Goal: Task Accomplishment & Management: Use online tool/utility

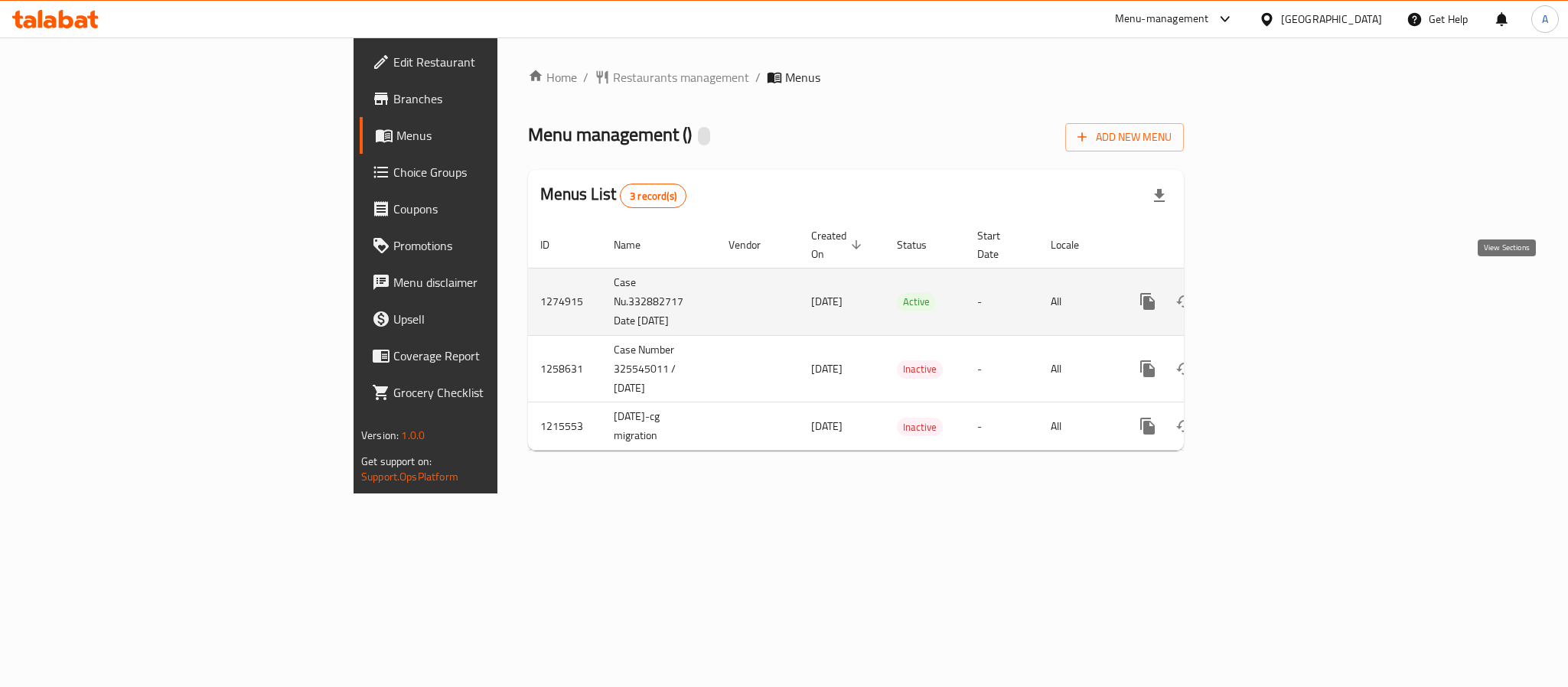
click at [1267, 292] on icon "enhanced table" at bounding box center [1258, 301] width 19 height 19
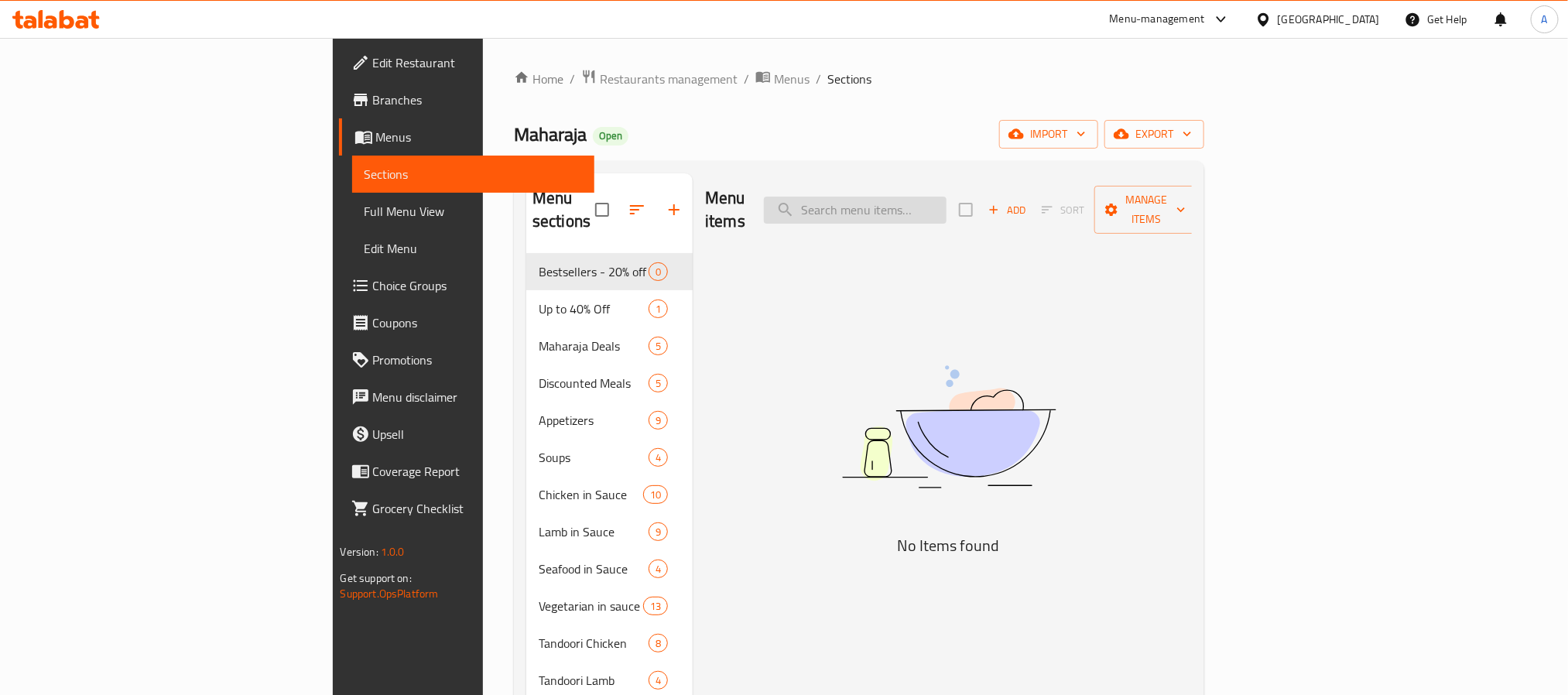
click at [965, 217] on div "Menu items Add Sort Manage items" at bounding box center [948, 210] width 487 height 74
click at [947, 202] on input "search" at bounding box center [855, 210] width 183 height 27
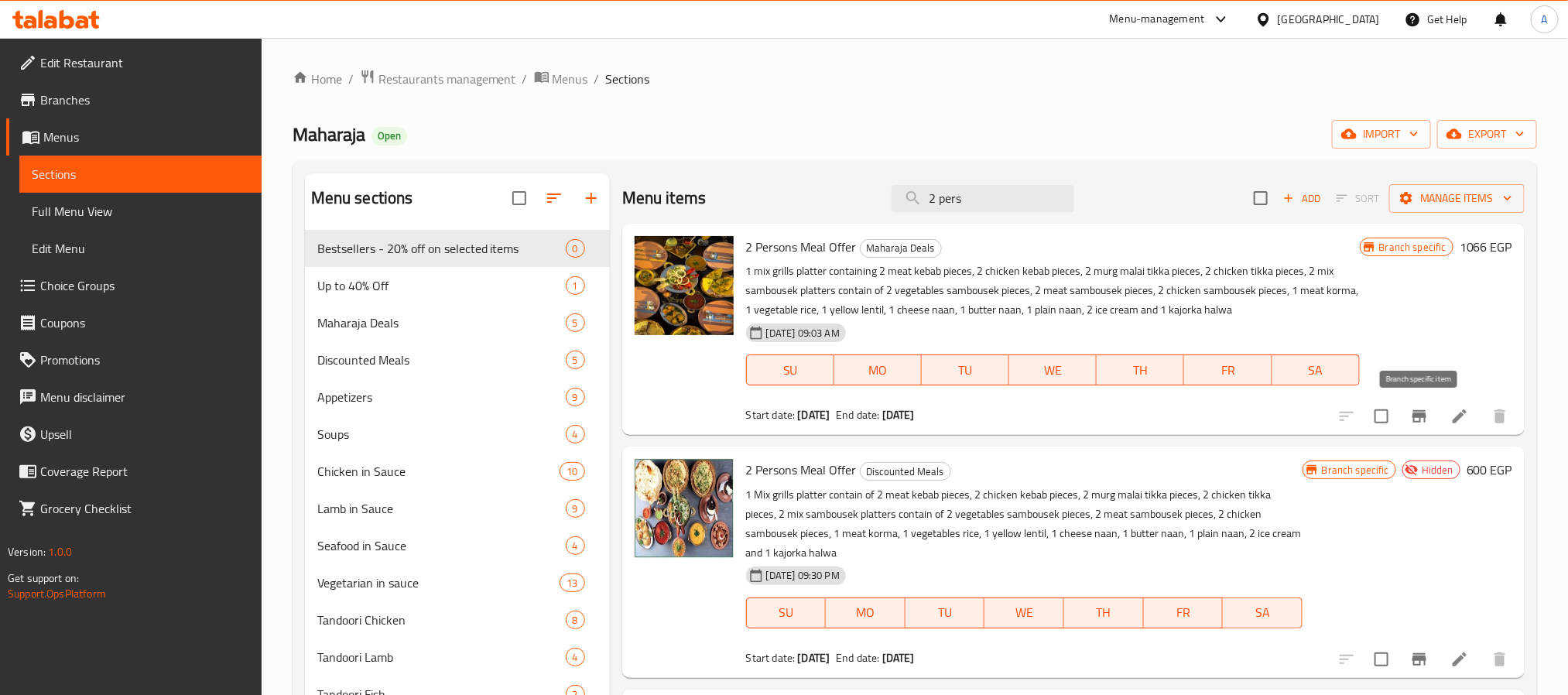
type input "2 pers"
click at [1426, 416] on icon "Branch-specific-item" at bounding box center [1419, 416] width 14 height 12
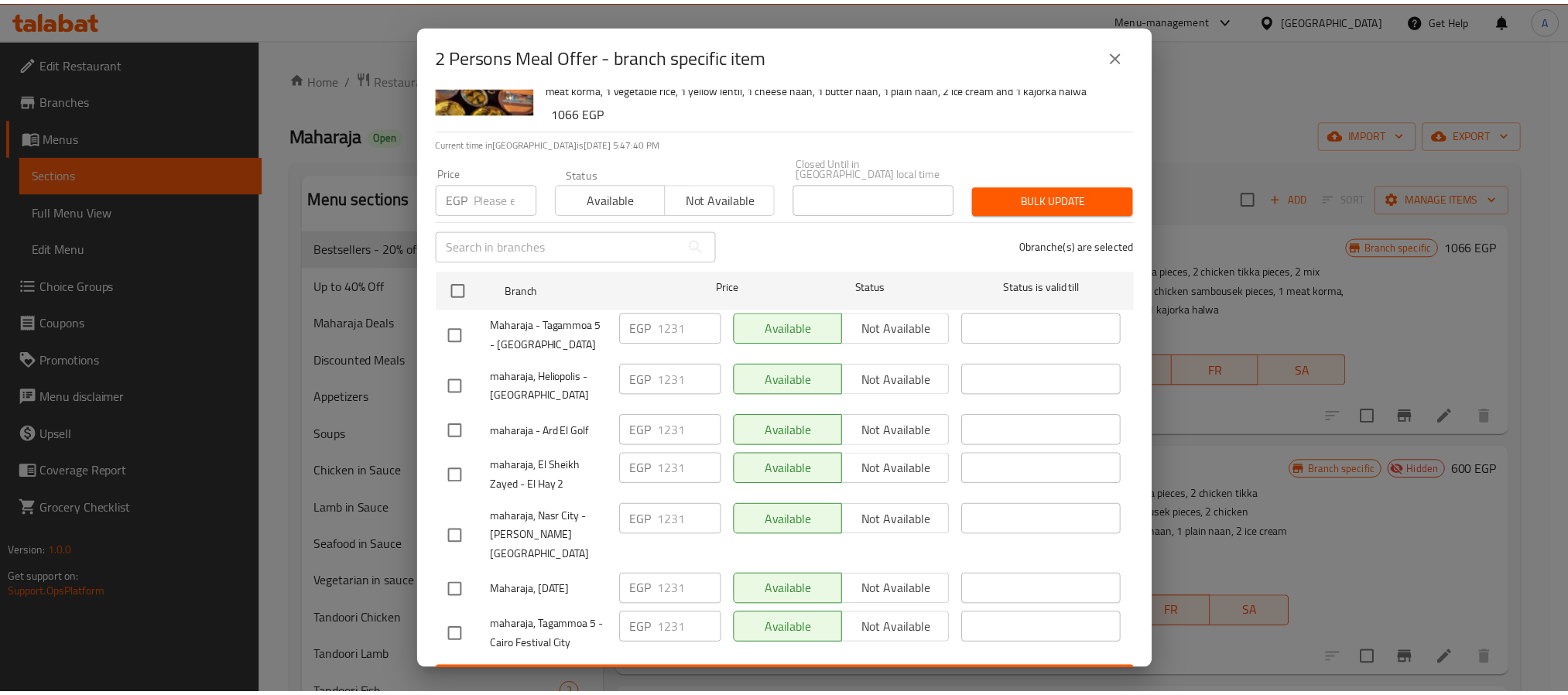
scroll to position [111, 0]
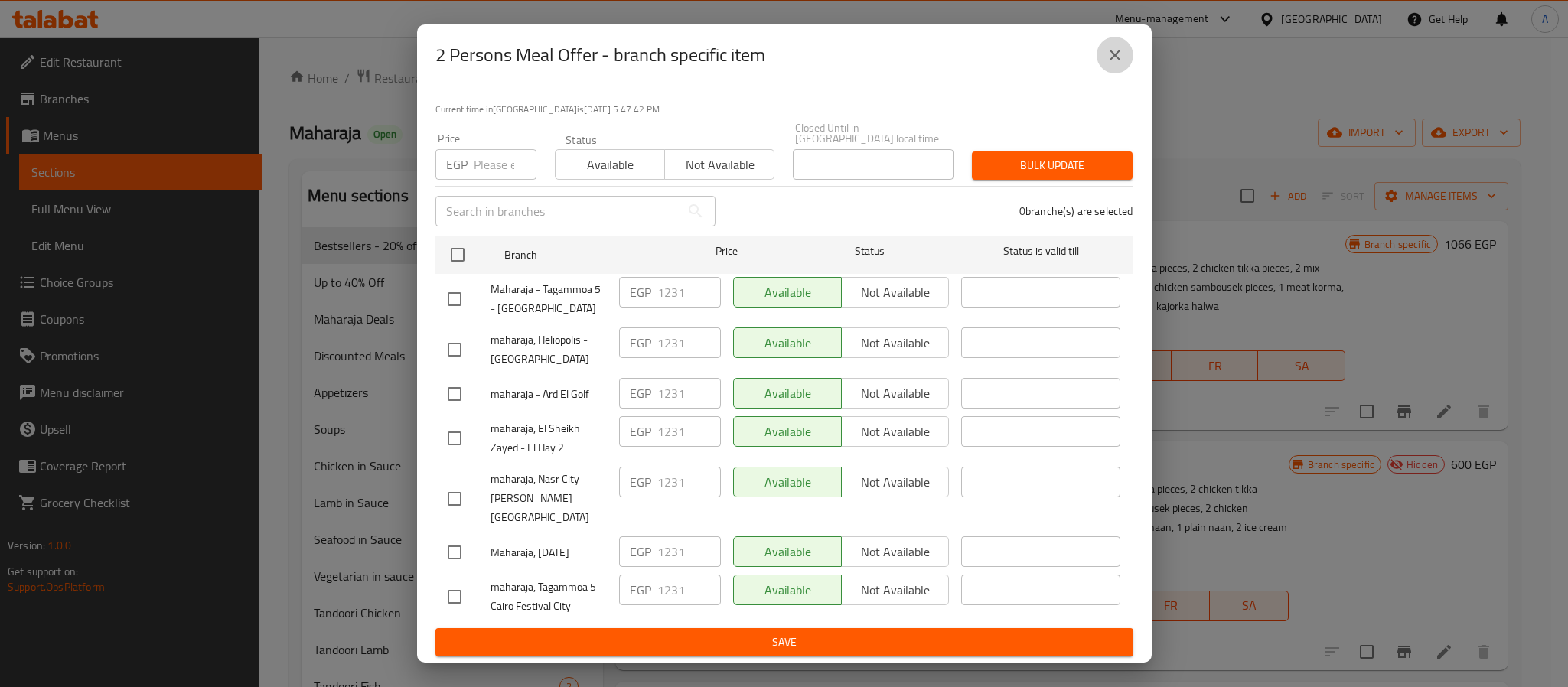
click at [1107, 53] on icon "close" at bounding box center [1115, 55] width 19 height 19
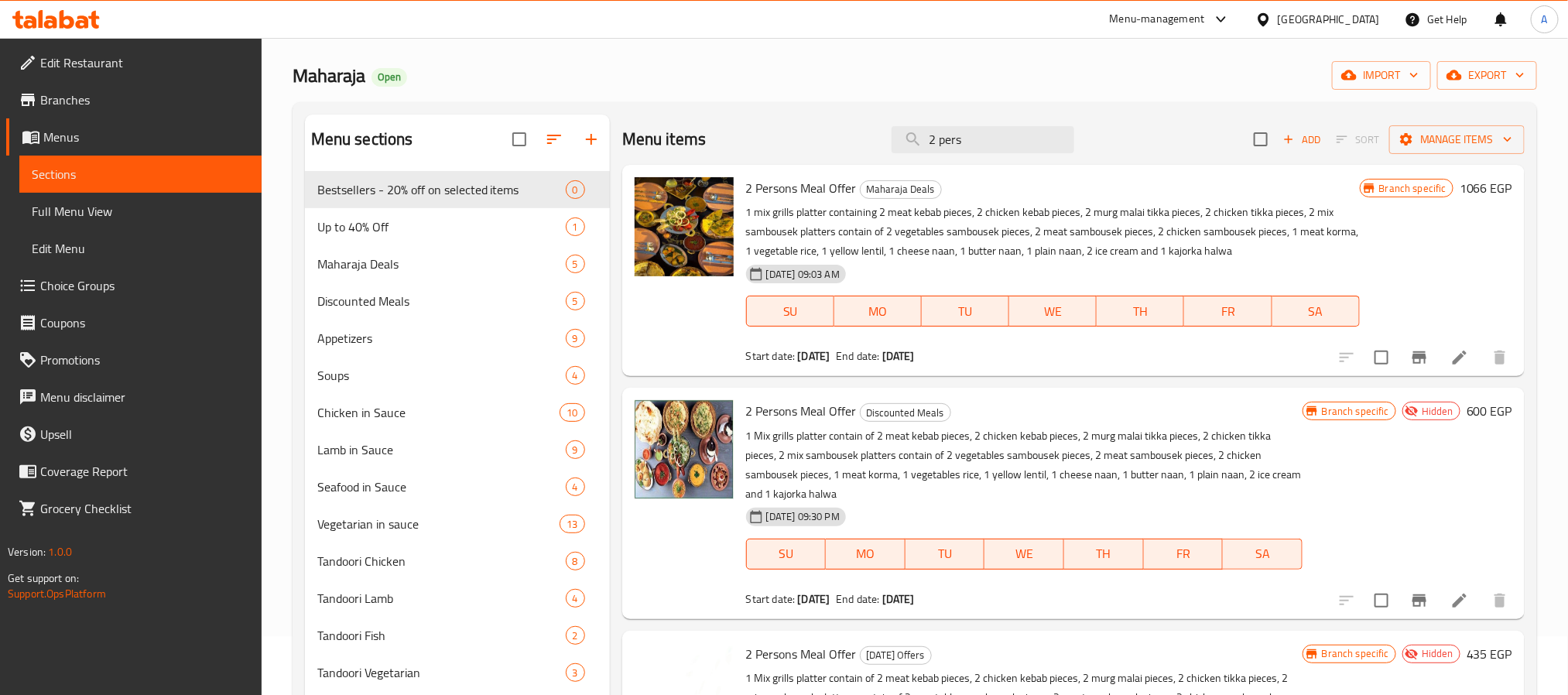
scroll to position [116, 0]
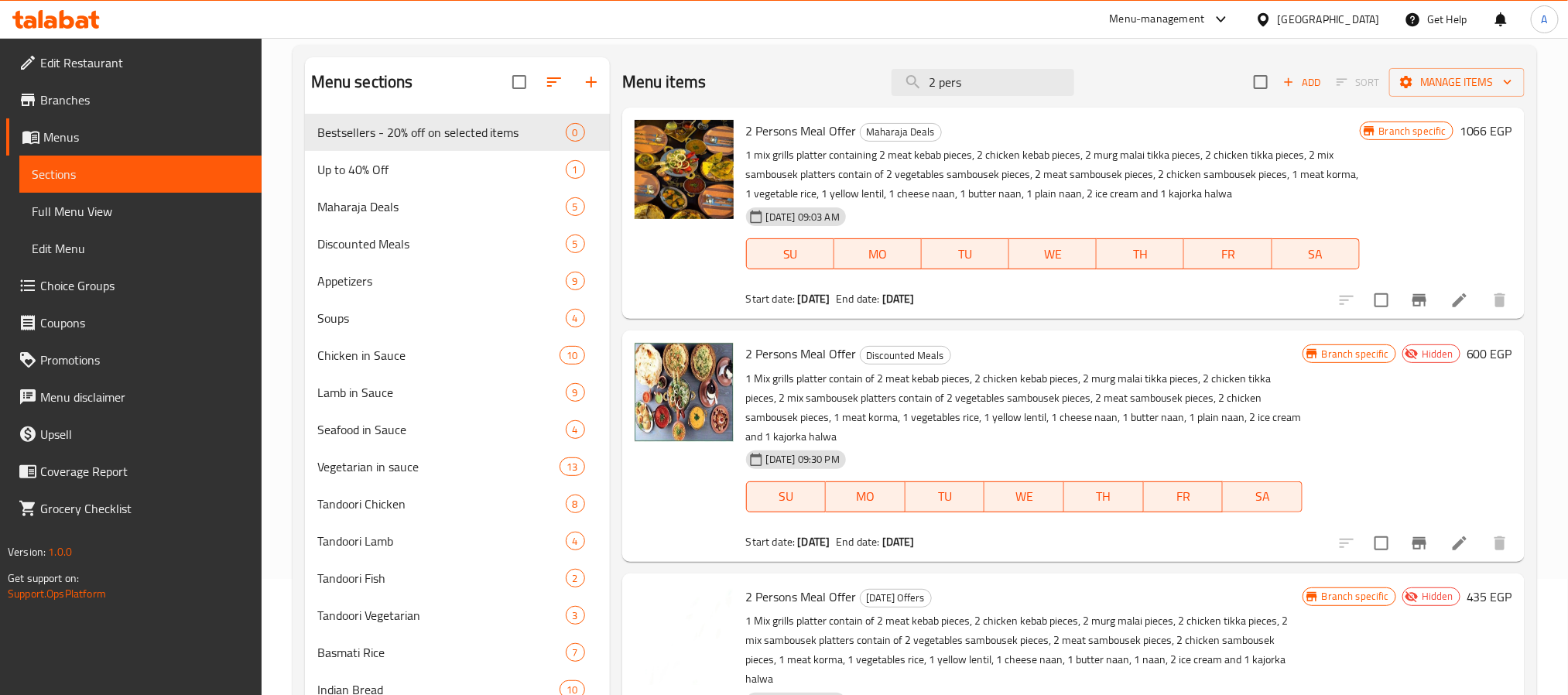
click at [820, 129] on span "2 Persons Meal Offer" at bounding box center [801, 131] width 111 height 23
copy h6 "2 Persons Meal Offer"
click at [75, 93] on span "Branches" at bounding box center [144, 100] width 209 height 19
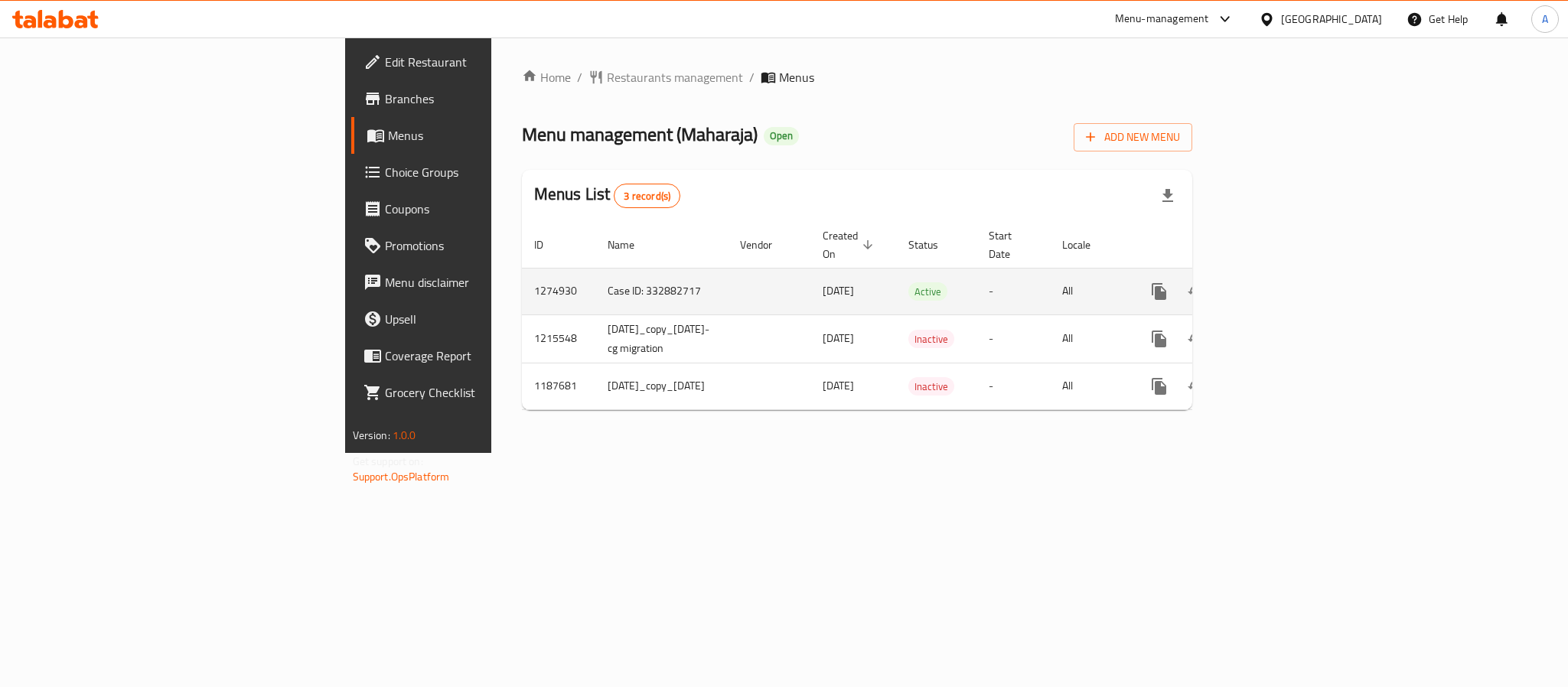
click at [1288, 273] on link "enhanced table" at bounding box center [1268, 290] width 36 height 36
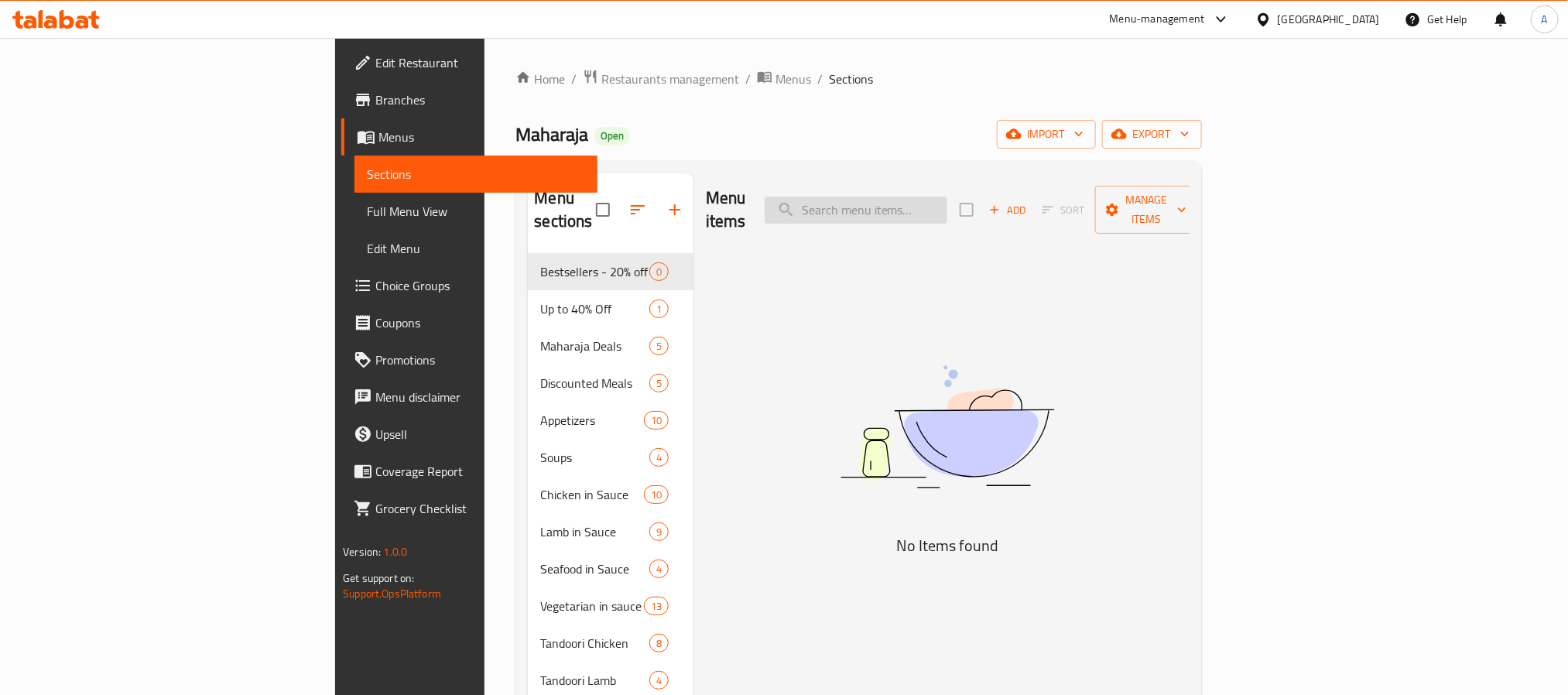
click at [947, 196] on input "search" at bounding box center [856, 210] width 183 height 27
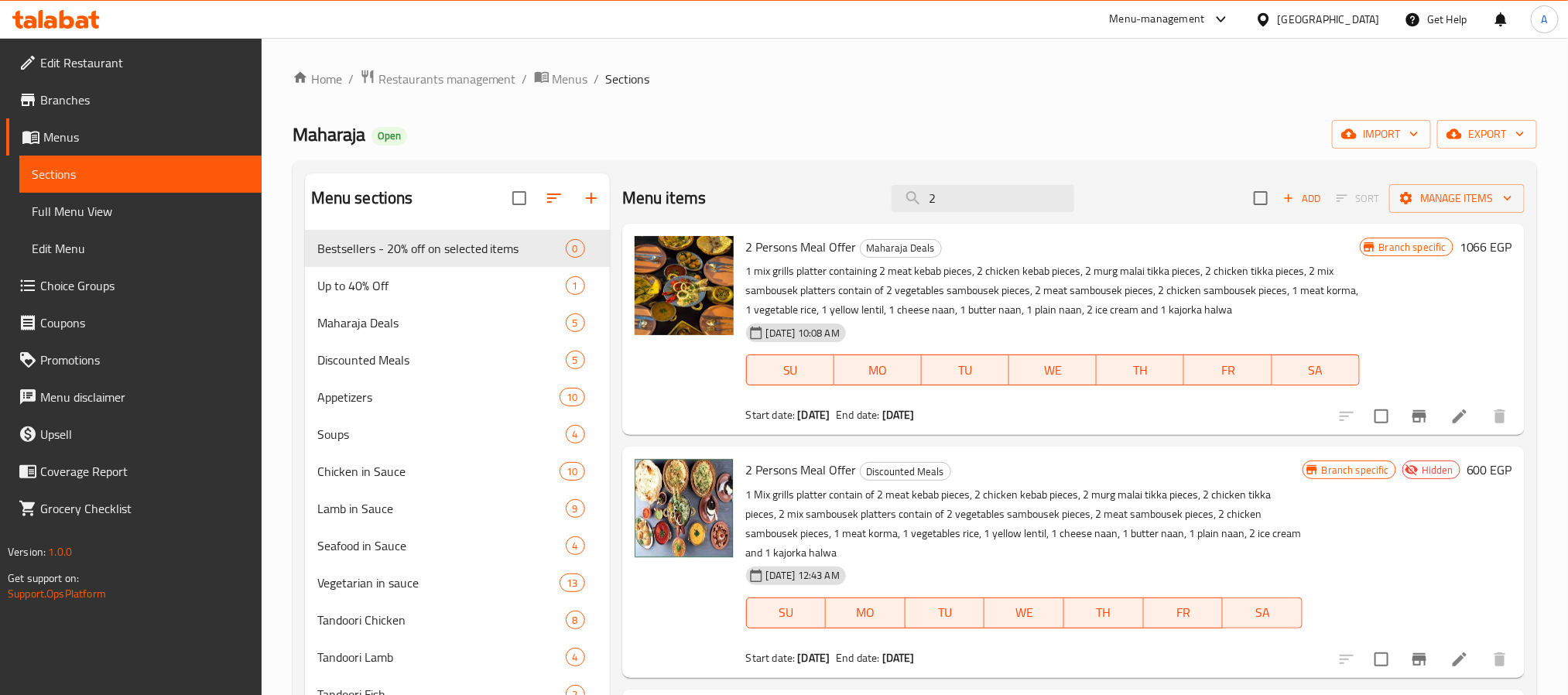
type input "2"
click at [816, 235] on span "2 Persons Meal Offer" at bounding box center [801, 246] width 111 height 23
copy h6 "2 Persons Meal Offer"
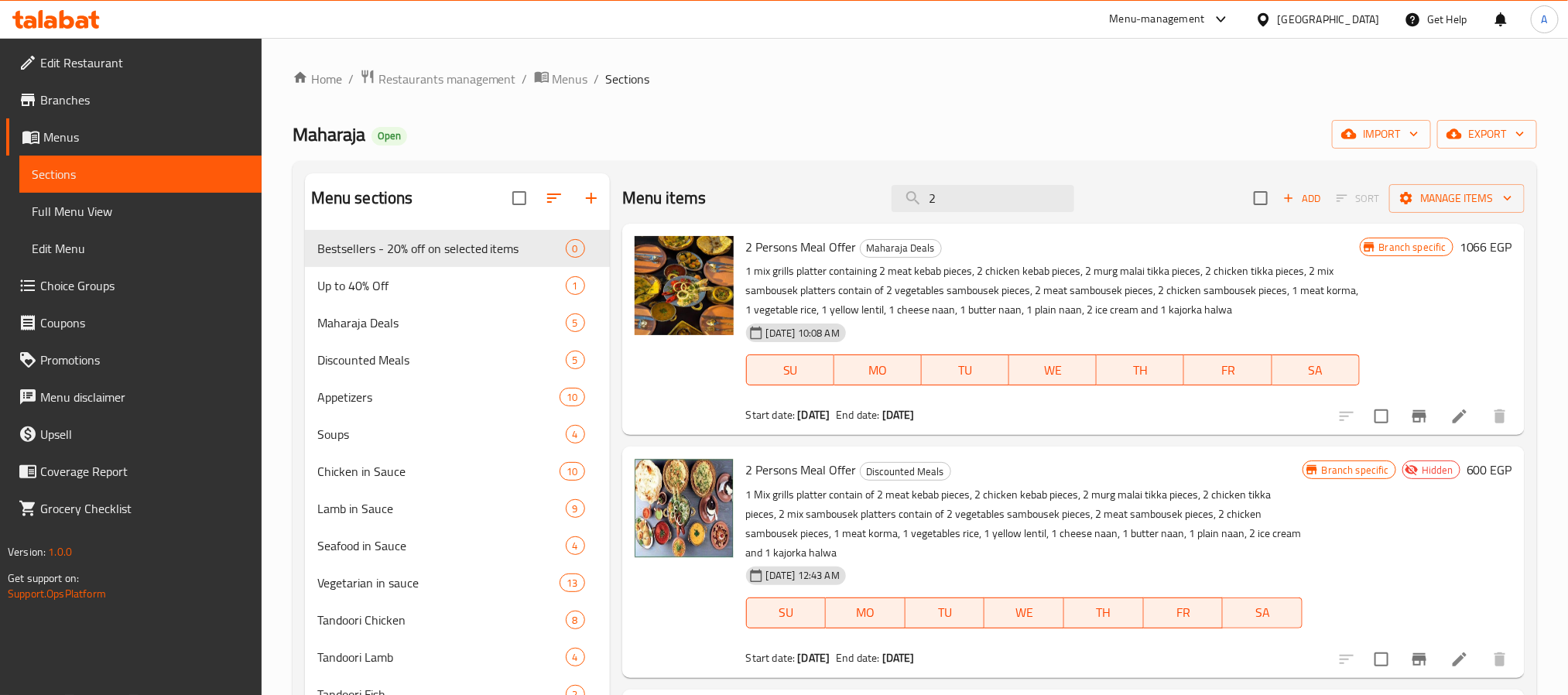
click at [1047, 117] on div "Home / Restaurants management / Menus / Sections Maharaja Open import export Me…" at bounding box center [915, 604] width 1245 height 1071
click at [911, 79] on ol "Home / Restaurants management / Menus / Sections" at bounding box center [915, 79] width 1245 height 20
click at [1487, 138] on span "export" at bounding box center [1487, 134] width 75 height 20
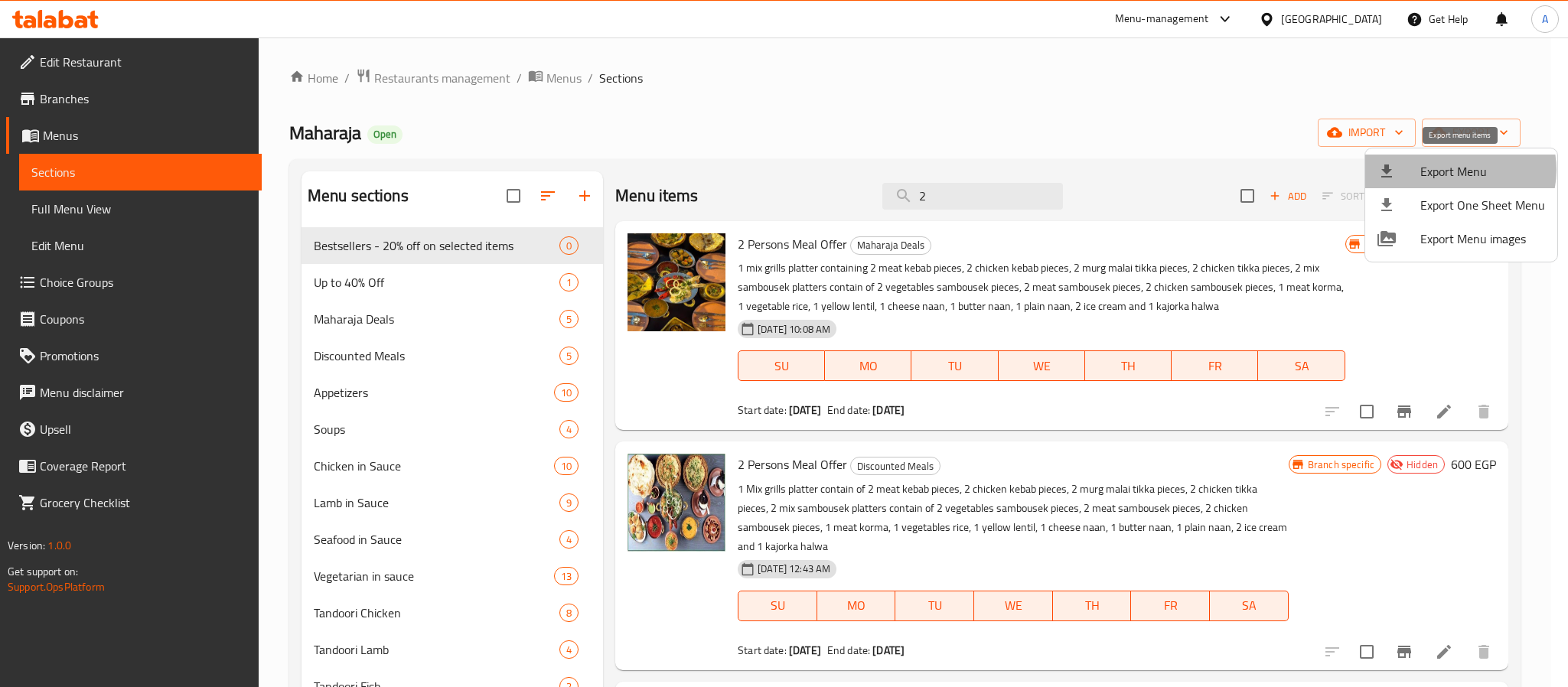
click at [1458, 170] on span "Export Menu" at bounding box center [1482, 171] width 125 height 19
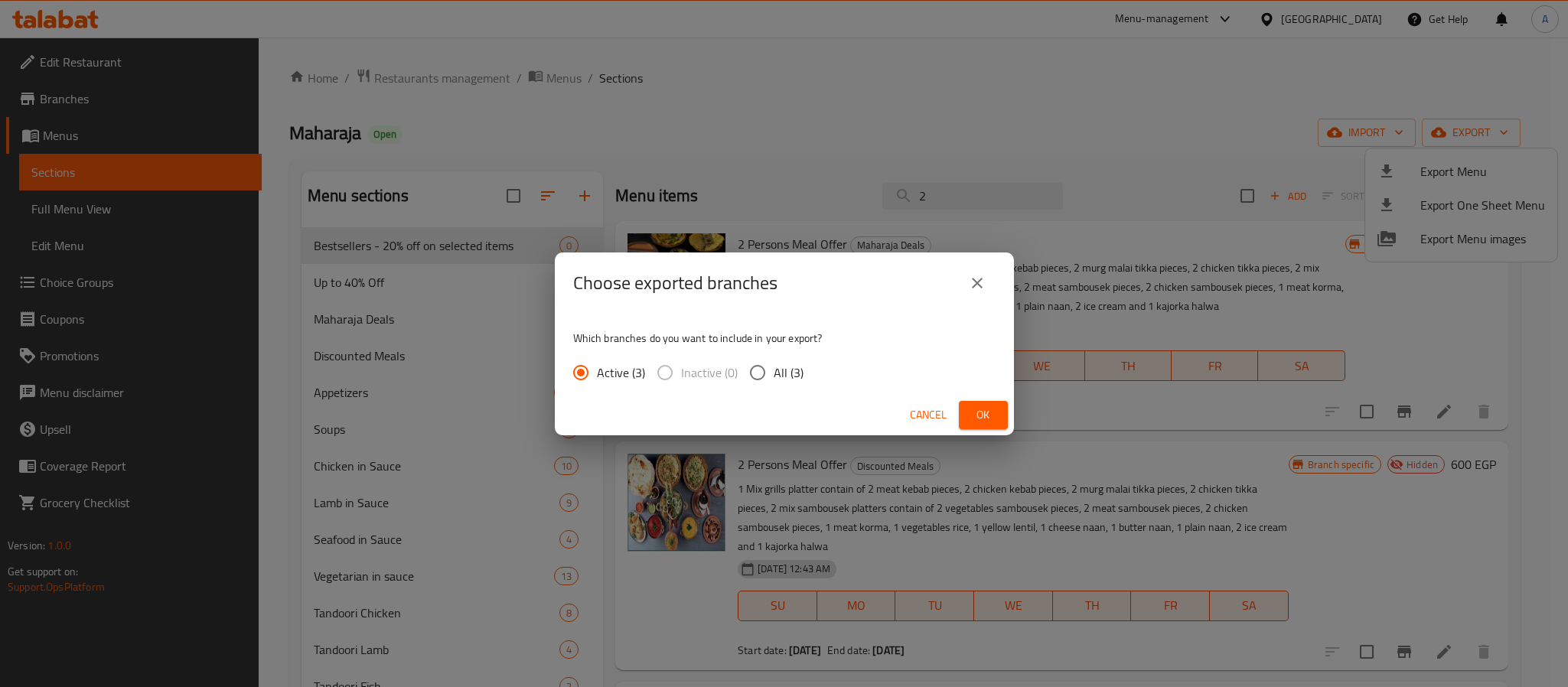
click at [737, 370] on div "Active (3) Inactive (0) All (3)" at bounding box center [695, 372] width 243 height 32
drag, startPoint x: 749, startPoint y: 371, endPoint x: 827, endPoint y: 367, distance: 78.1
click at [750, 371] on input "All (3)" at bounding box center [758, 372] width 32 height 32
radio input "true"
click at [981, 427] on button "Ok" at bounding box center [983, 414] width 49 height 28
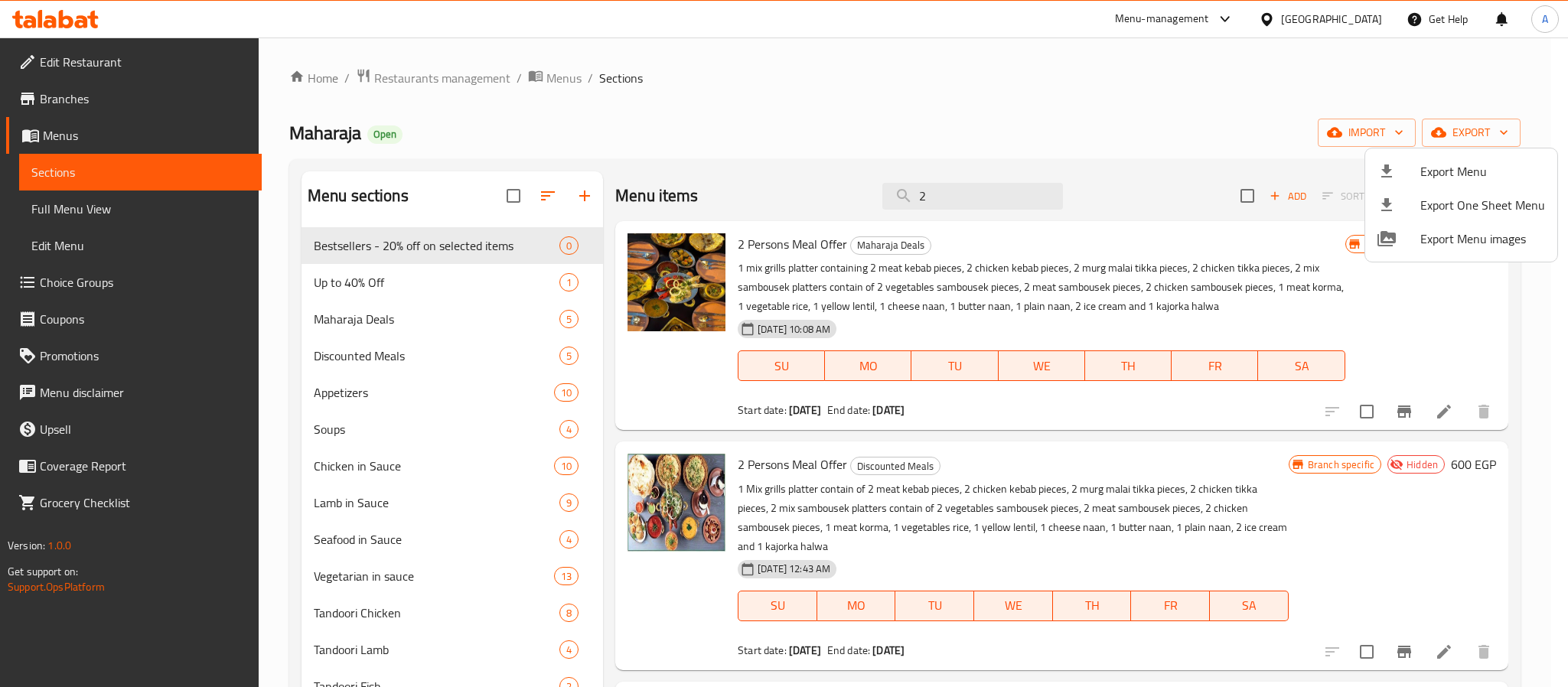
click at [1069, 83] on div at bounding box center [784, 343] width 1568 height 687
